Goal: Information Seeking & Learning: Learn about a topic

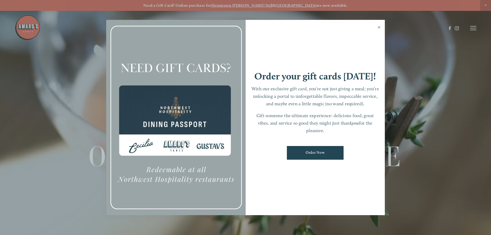
click at [377, 24] on link "Close" at bounding box center [379, 28] width 10 height 14
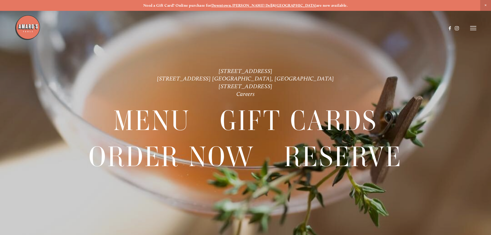
click at [476, 24] on header "Menu Order Now Visit Gallery 0" at bounding box center [245, 28] width 461 height 56
click at [476, 27] on icon at bounding box center [473, 28] width 6 height 5
click at [363, 29] on span "Menu" at bounding box center [365, 28] width 11 height 5
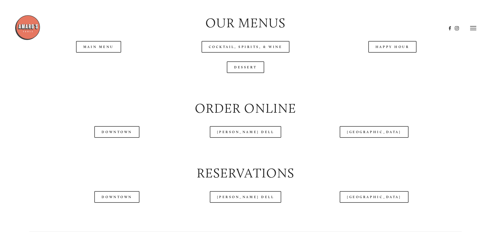
scroll to position [567, 0]
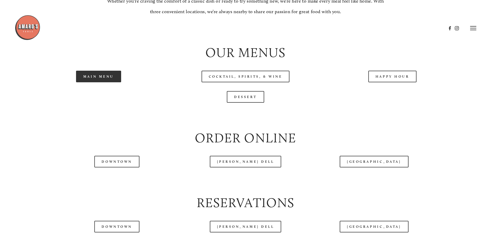
click at [92, 82] on link "Main Menu" at bounding box center [98, 77] width 45 height 12
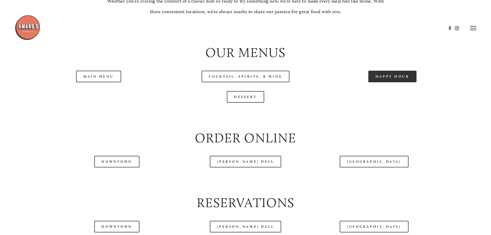
click at [388, 82] on link "Happy Hour" at bounding box center [392, 77] width 48 height 12
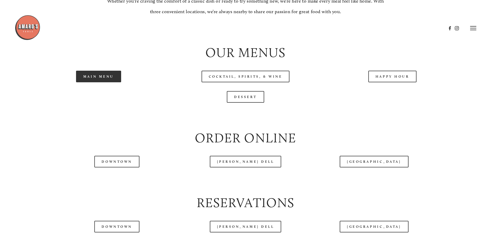
click at [89, 82] on link "Main Menu" at bounding box center [98, 77] width 45 height 12
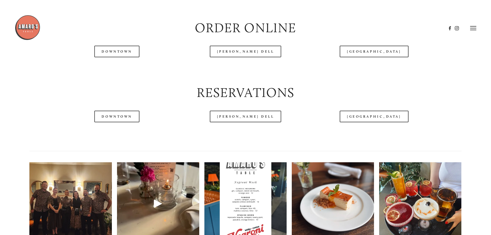
scroll to position [670, 0]
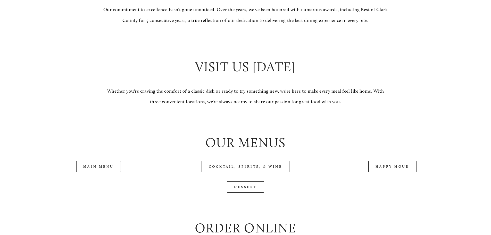
scroll to position [489, 0]
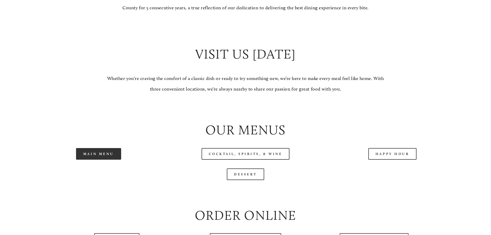
click at [101, 159] on link "Main Menu" at bounding box center [98, 154] width 45 height 12
